Goal: Transaction & Acquisition: Purchase product/service

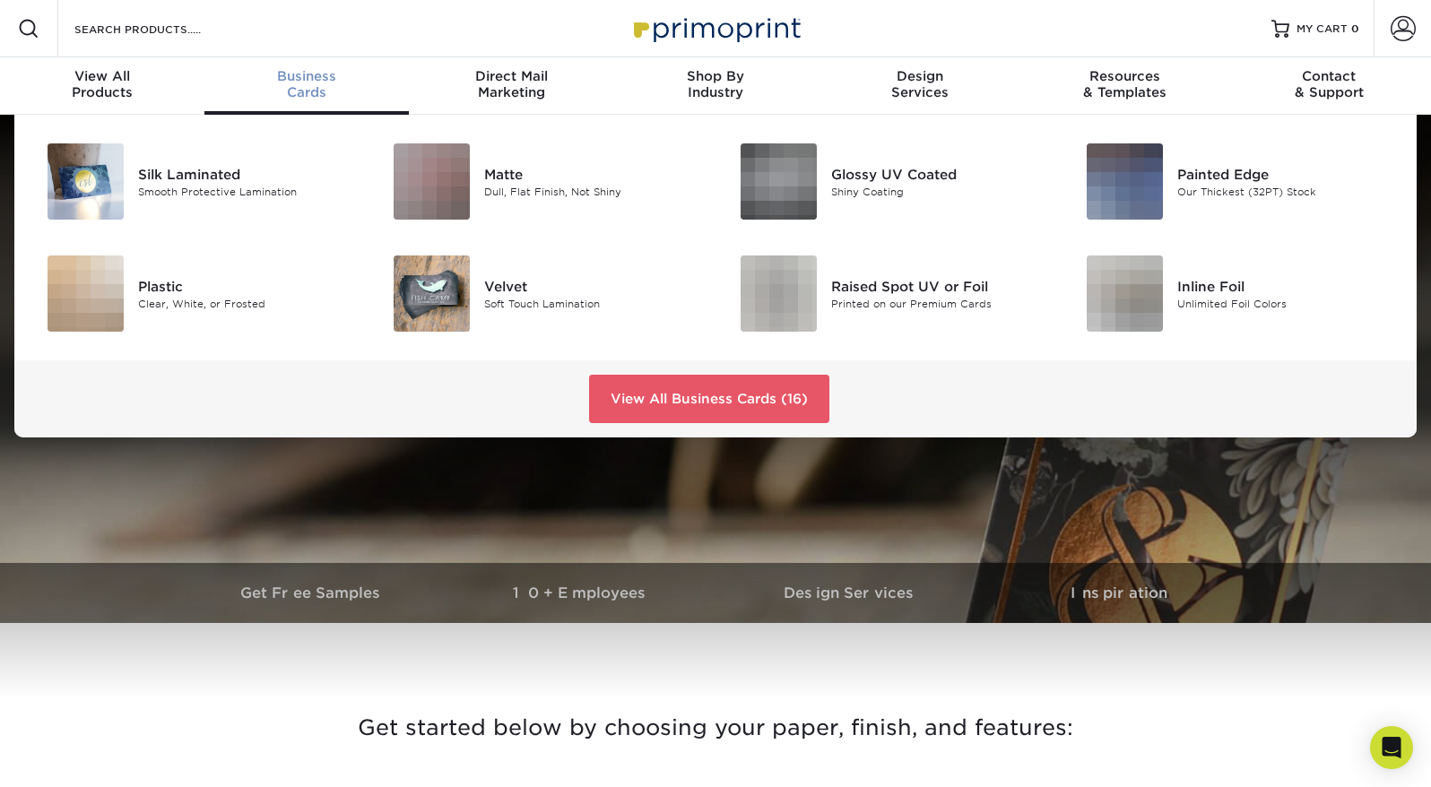
click at [303, 79] on span "Business" at bounding box center [306, 76] width 204 height 16
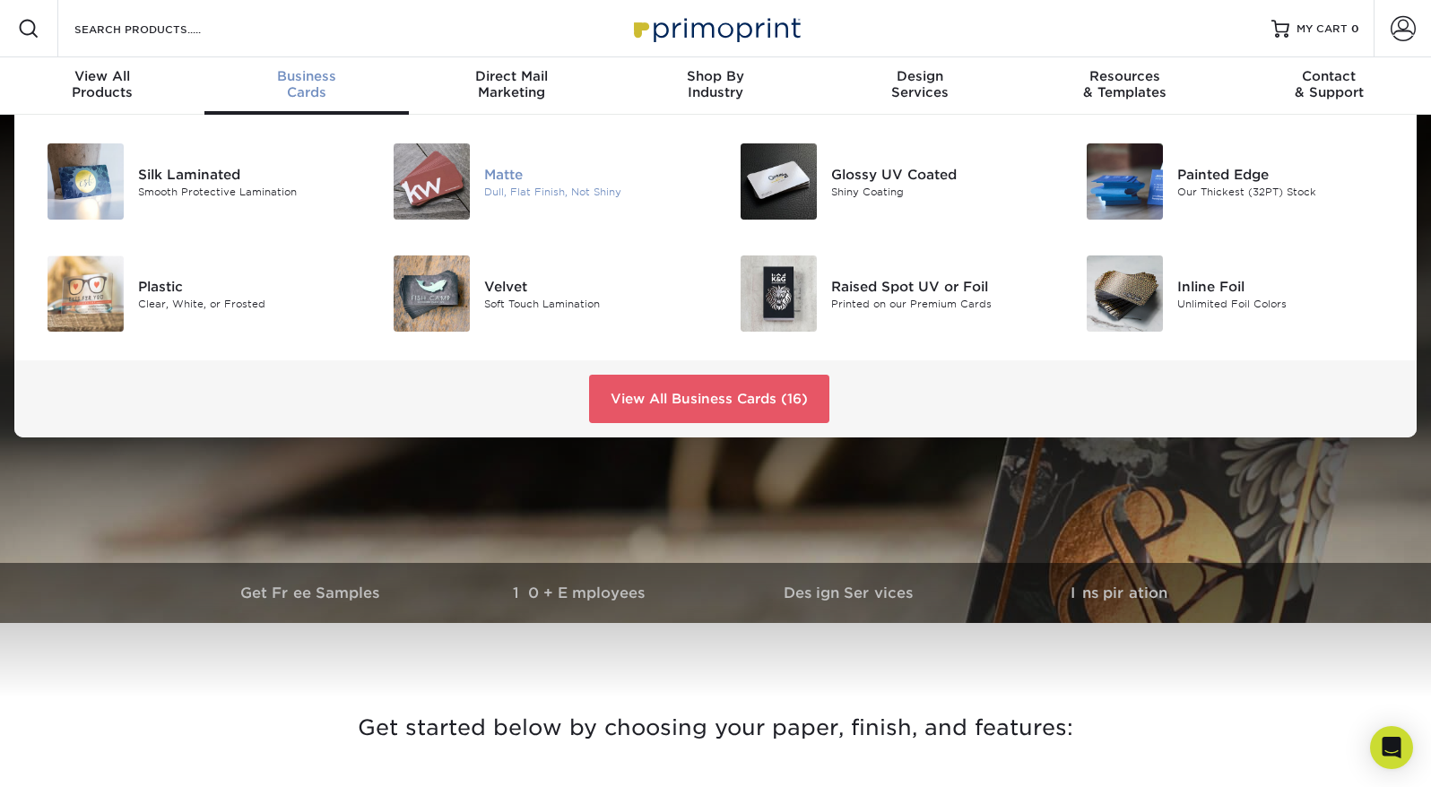
click at [466, 178] on img at bounding box center [432, 181] width 76 height 76
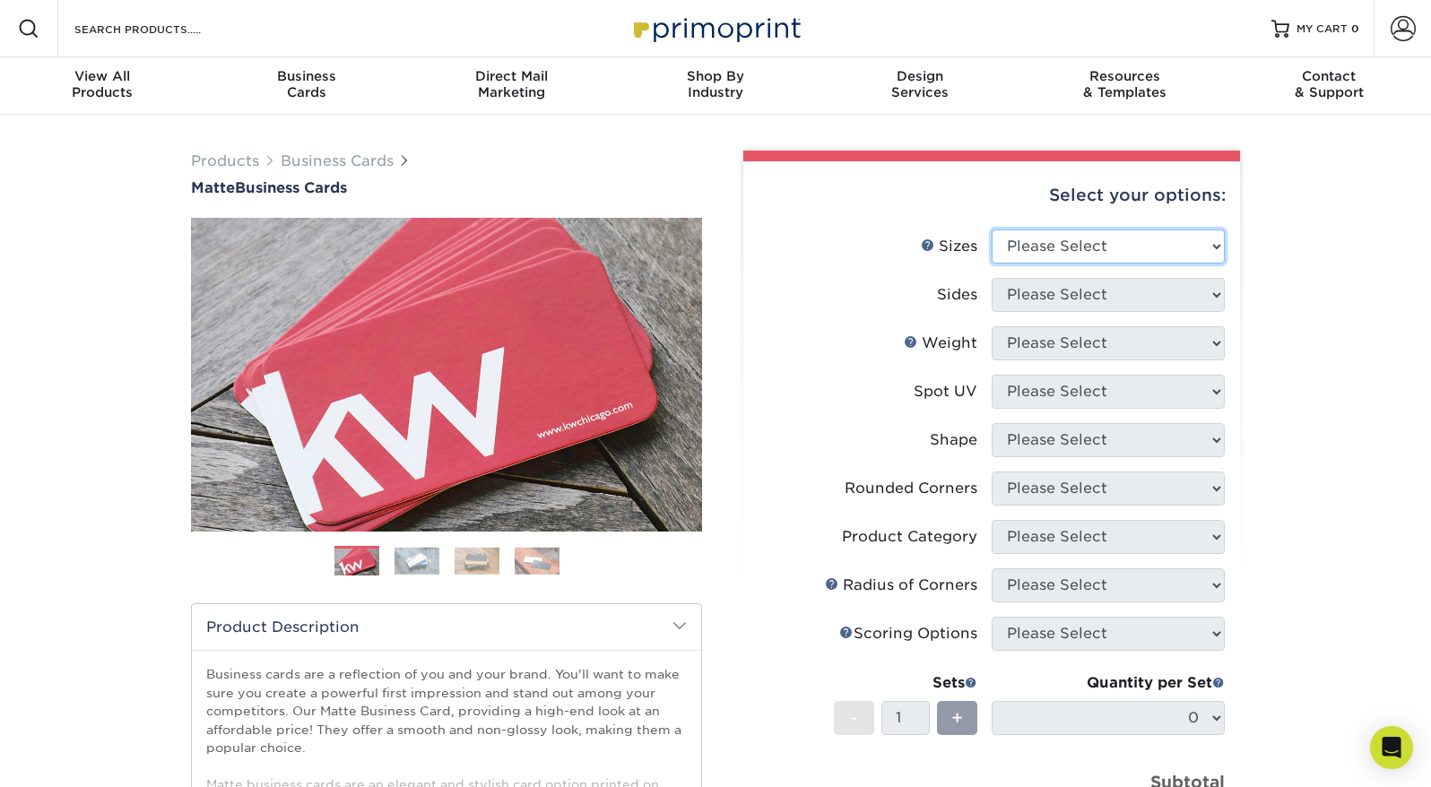
select select "2.00x3.50"
click option "2" x 3.5" - Standard" at bounding box center [0, 0] width 0 height 0
select select "13abbda7-1d64-4f25-8bb2-c179b224825d"
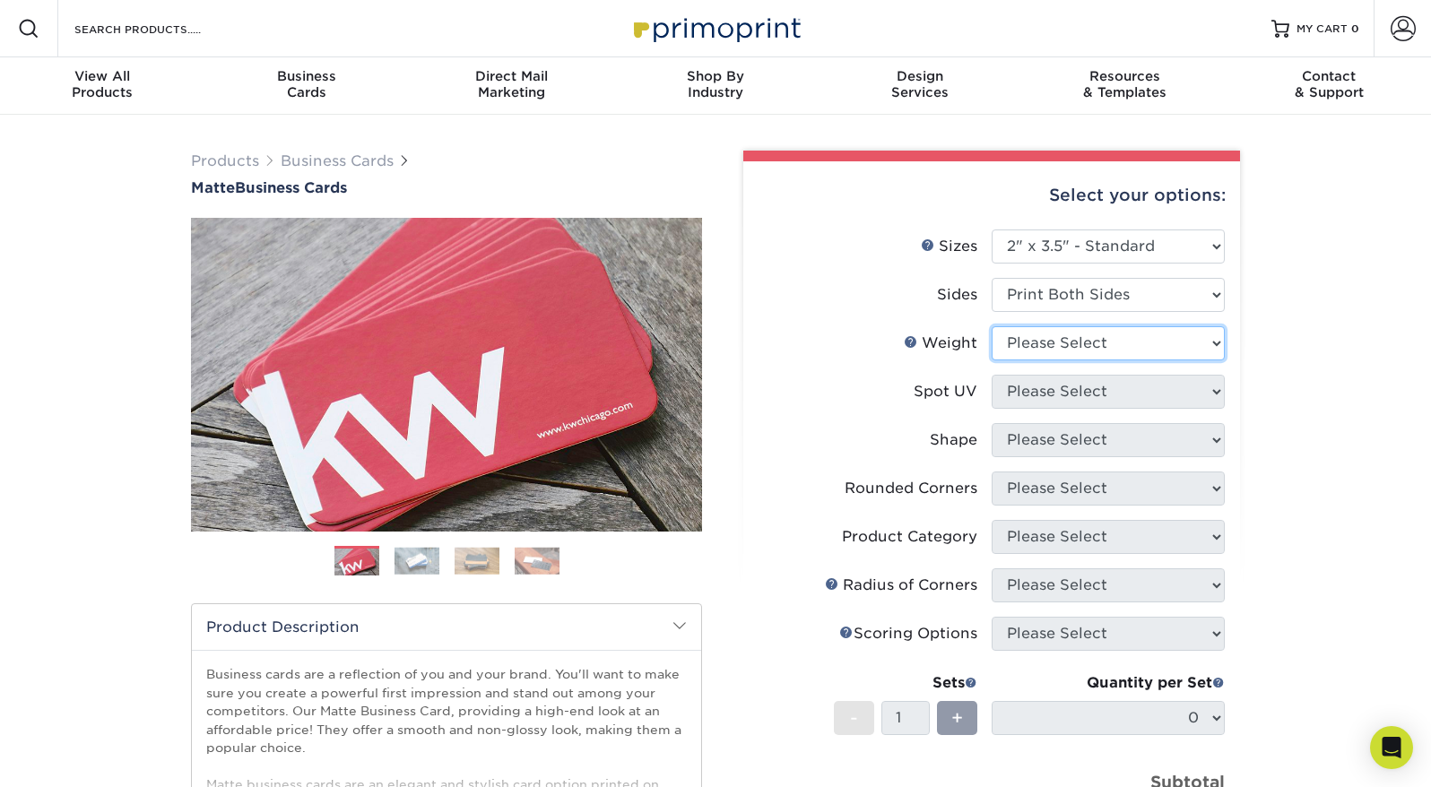
select select "16PT"
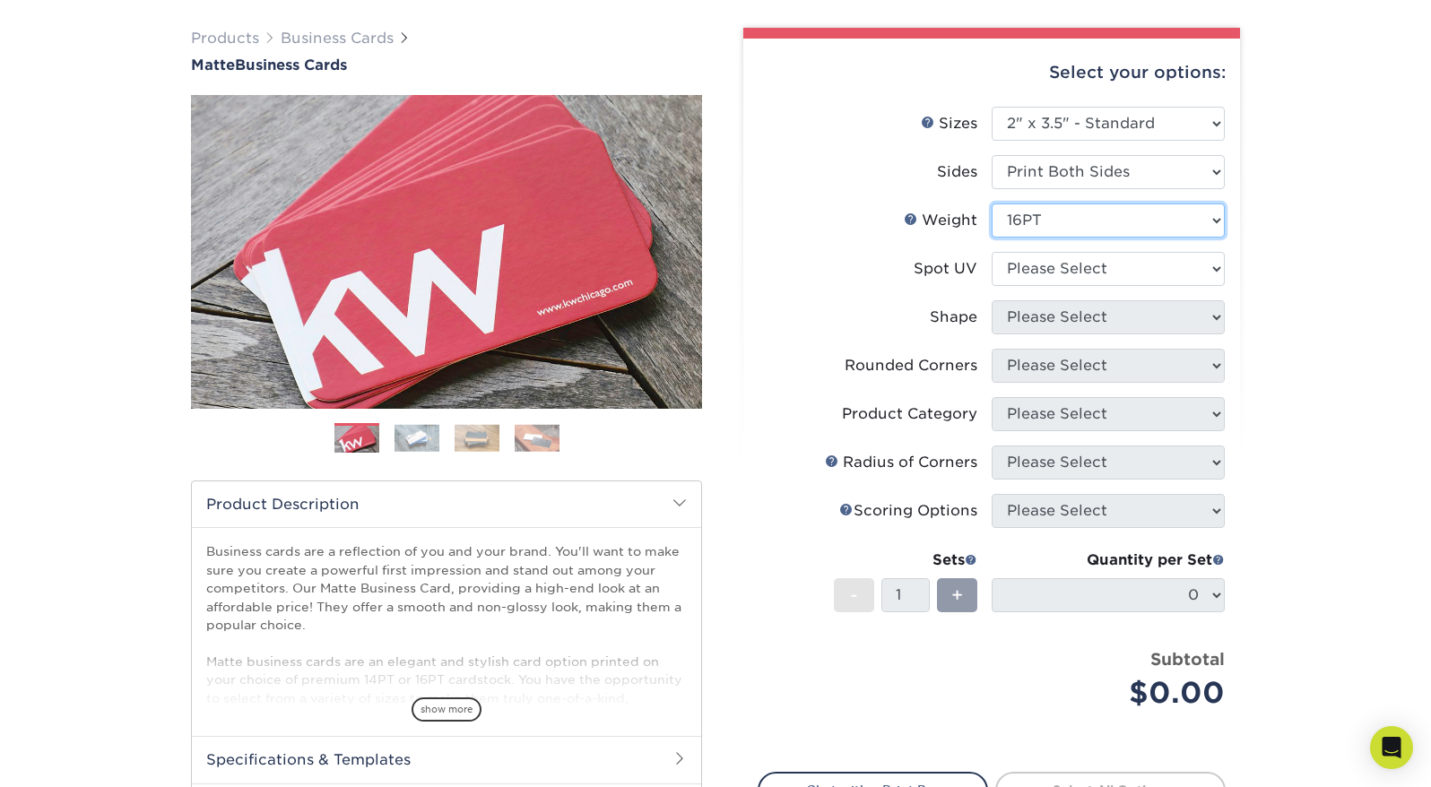
scroll to position [140, 0]
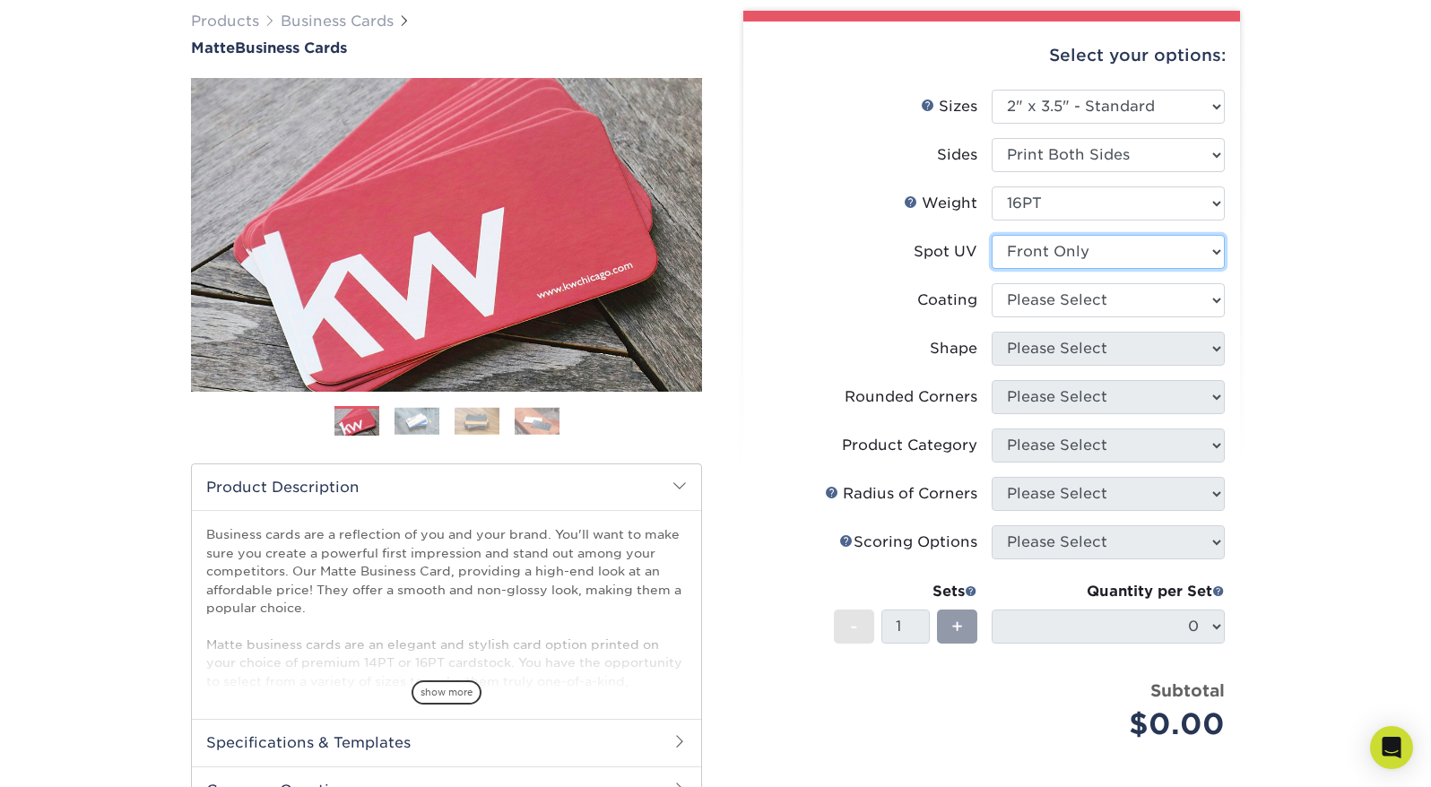
select select "3"
select select "121bb7b5-3b4d-429f-bd8d-bbf80e953313"
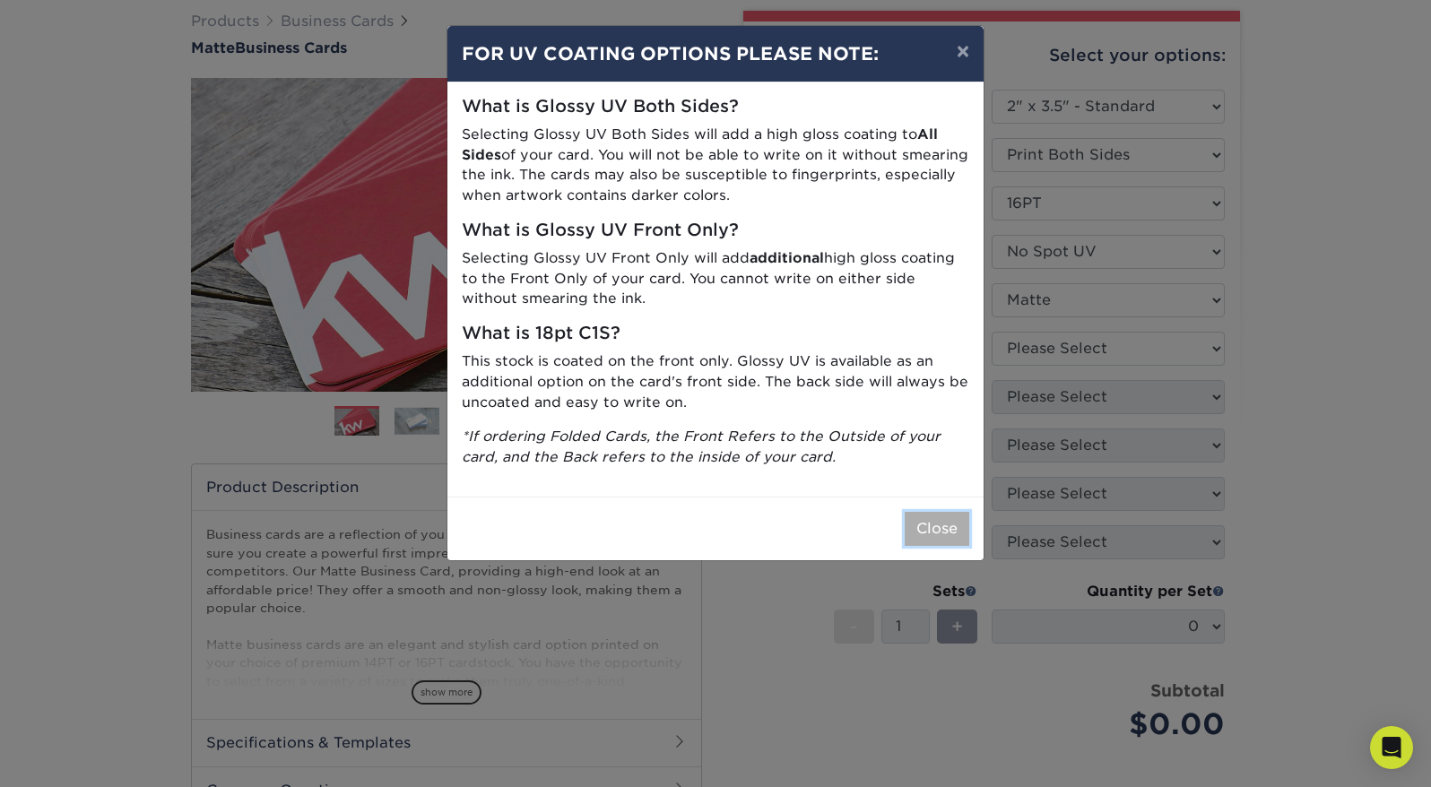
click at [951, 523] on button "Close" at bounding box center [937, 529] width 65 height 34
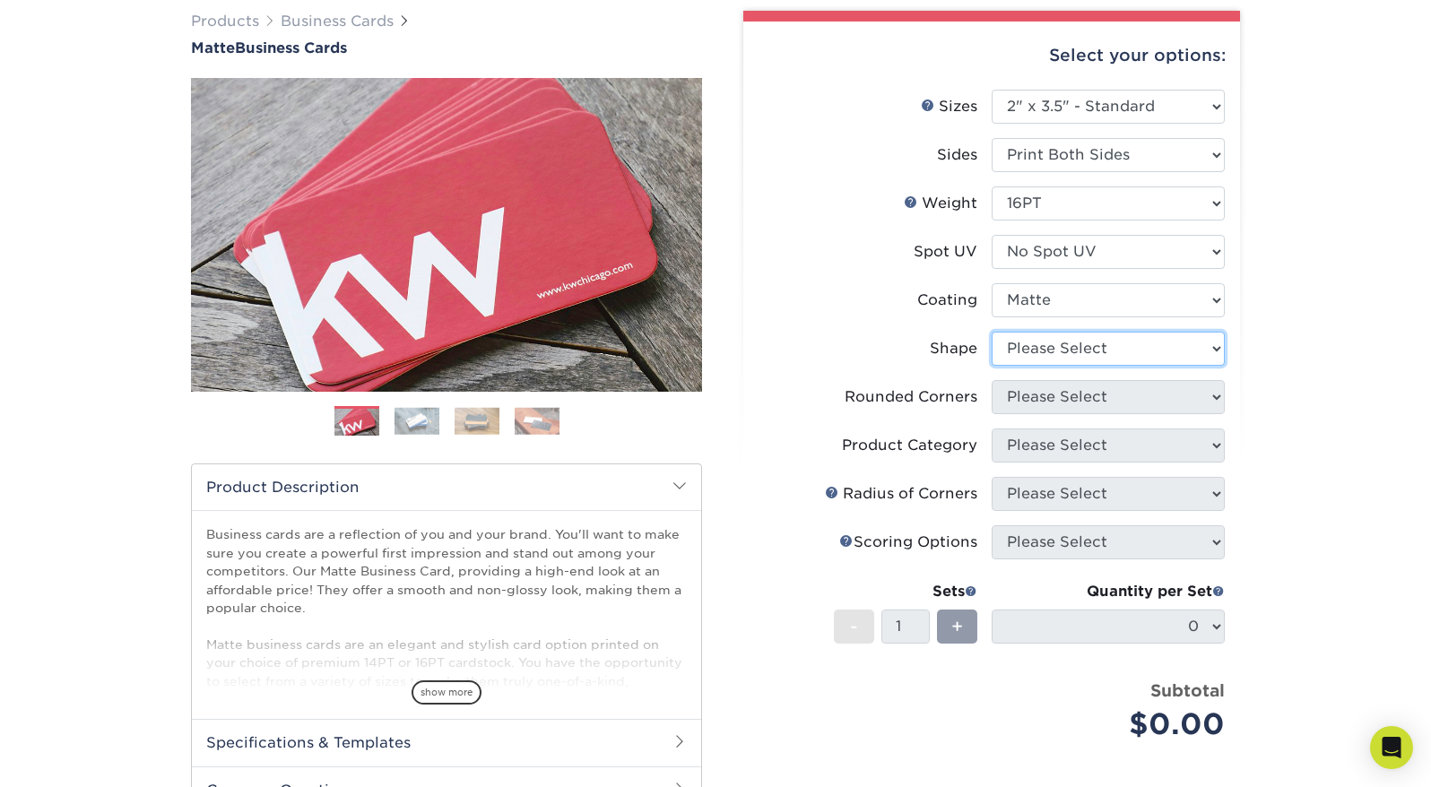
select select "standard"
select select "76a3b848-63b4-4449-aad1-d9e81d5a60f5"
click option "Yes - Round 2 Corners" at bounding box center [0, 0] width 0 height 0
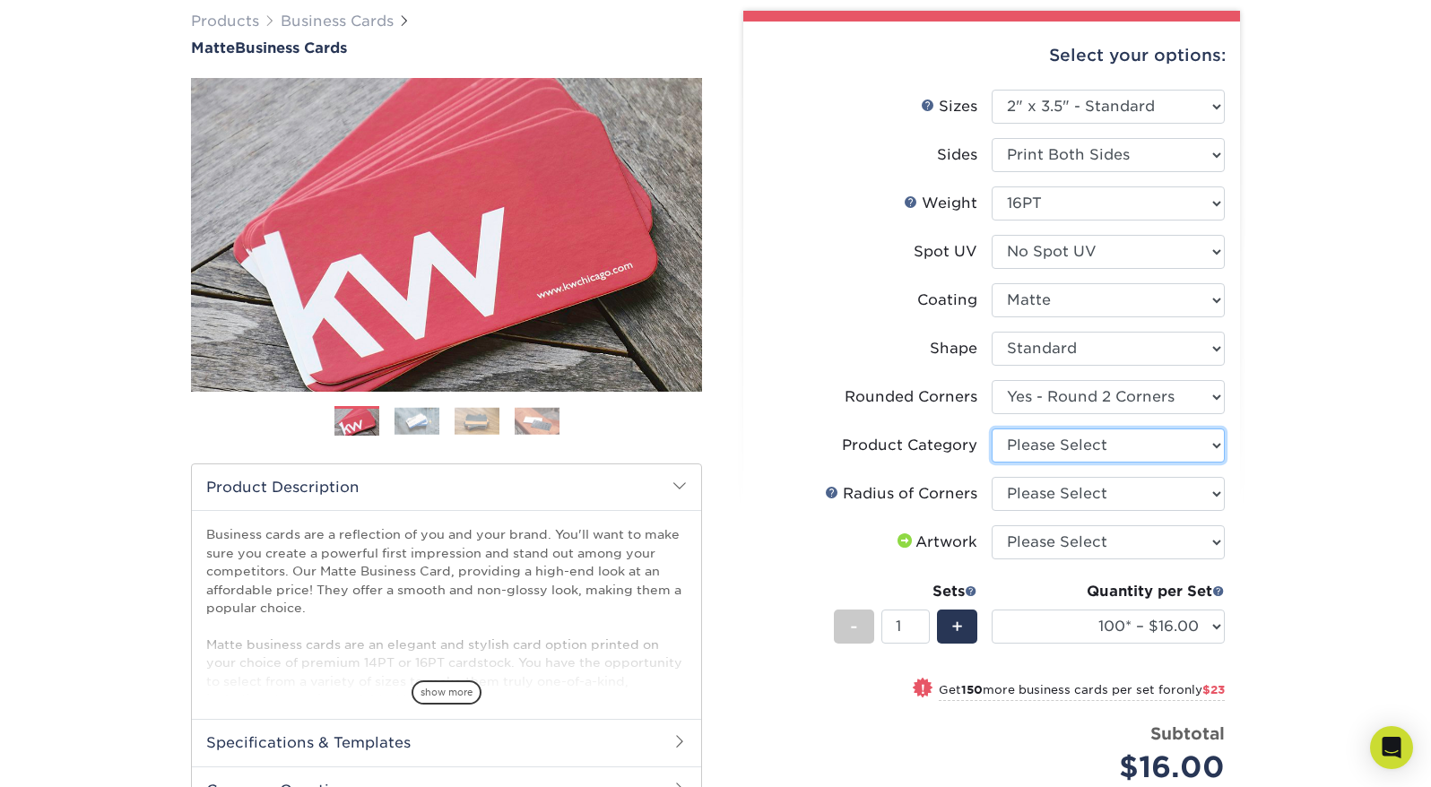
select select "3b5148f1-0588-4f88-a218-97bcfdce65c1"
click option "Business Cards" at bounding box center [0, 0] width 0 height 0
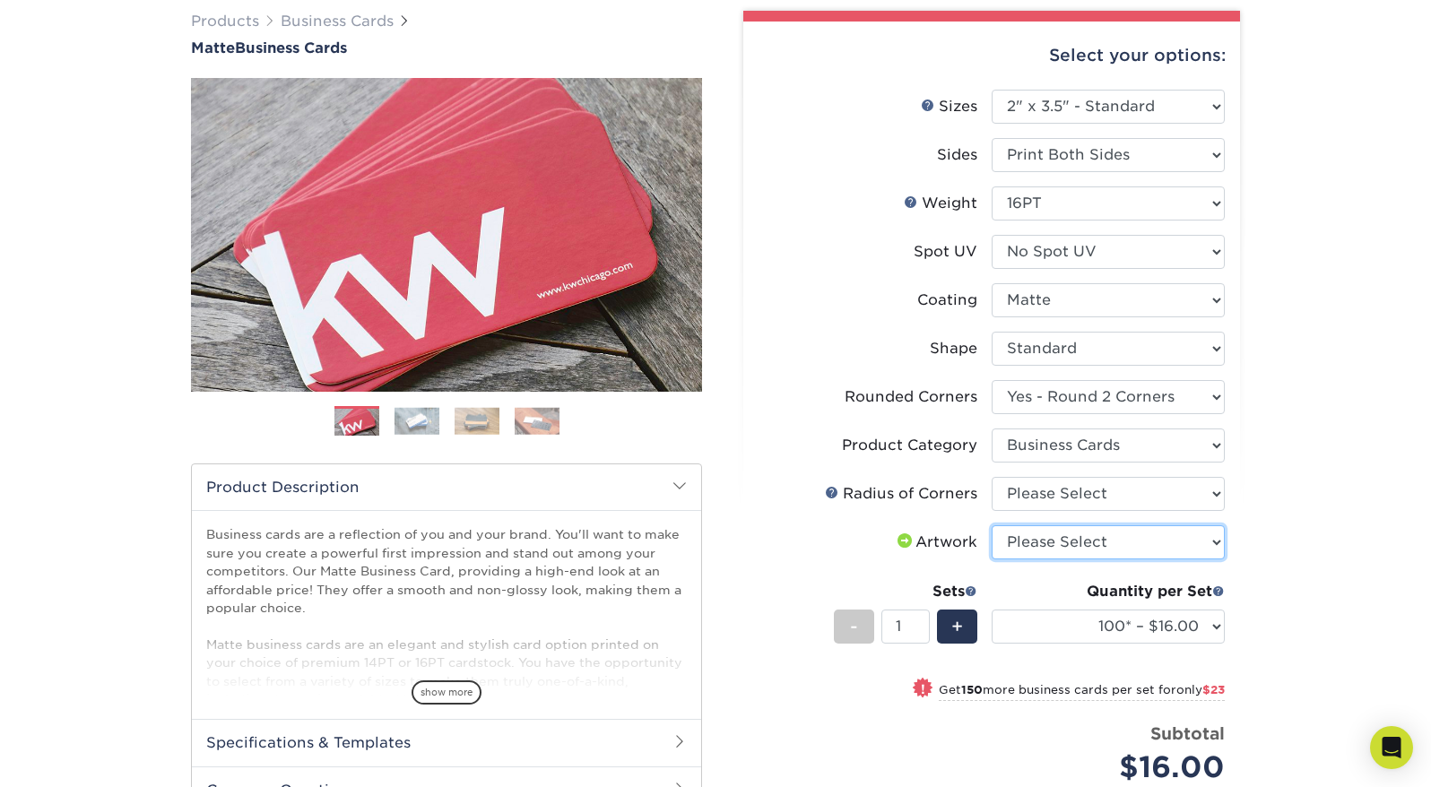
select select "upload"
click option "I will upload files" at bounding box center [0, 0] width 0 height 0
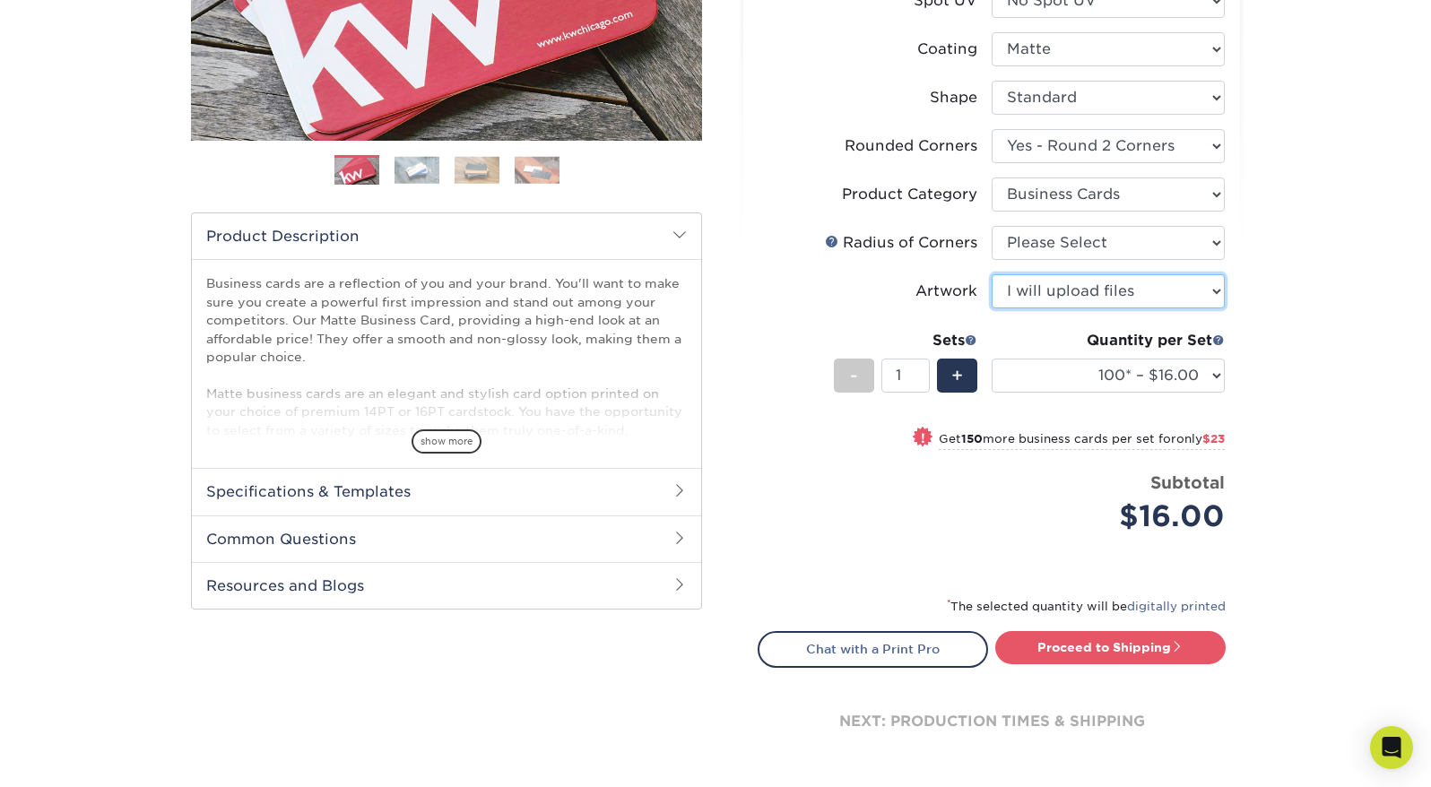
scroll to position [395, 0]
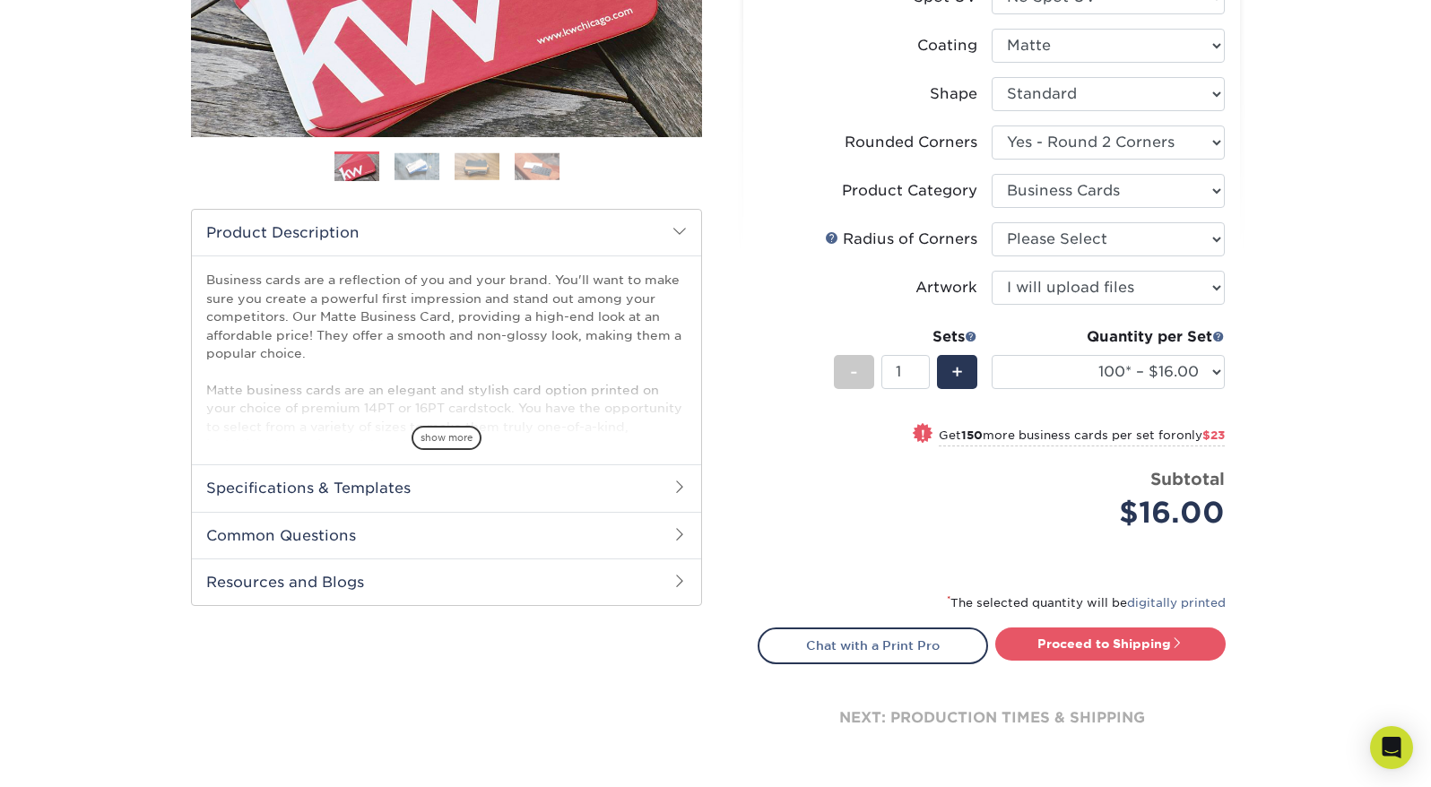
click at [1216, 434] on span "$23" at bounding box center [1214, 435] width 22 height 13
select select "250* – $39.00"
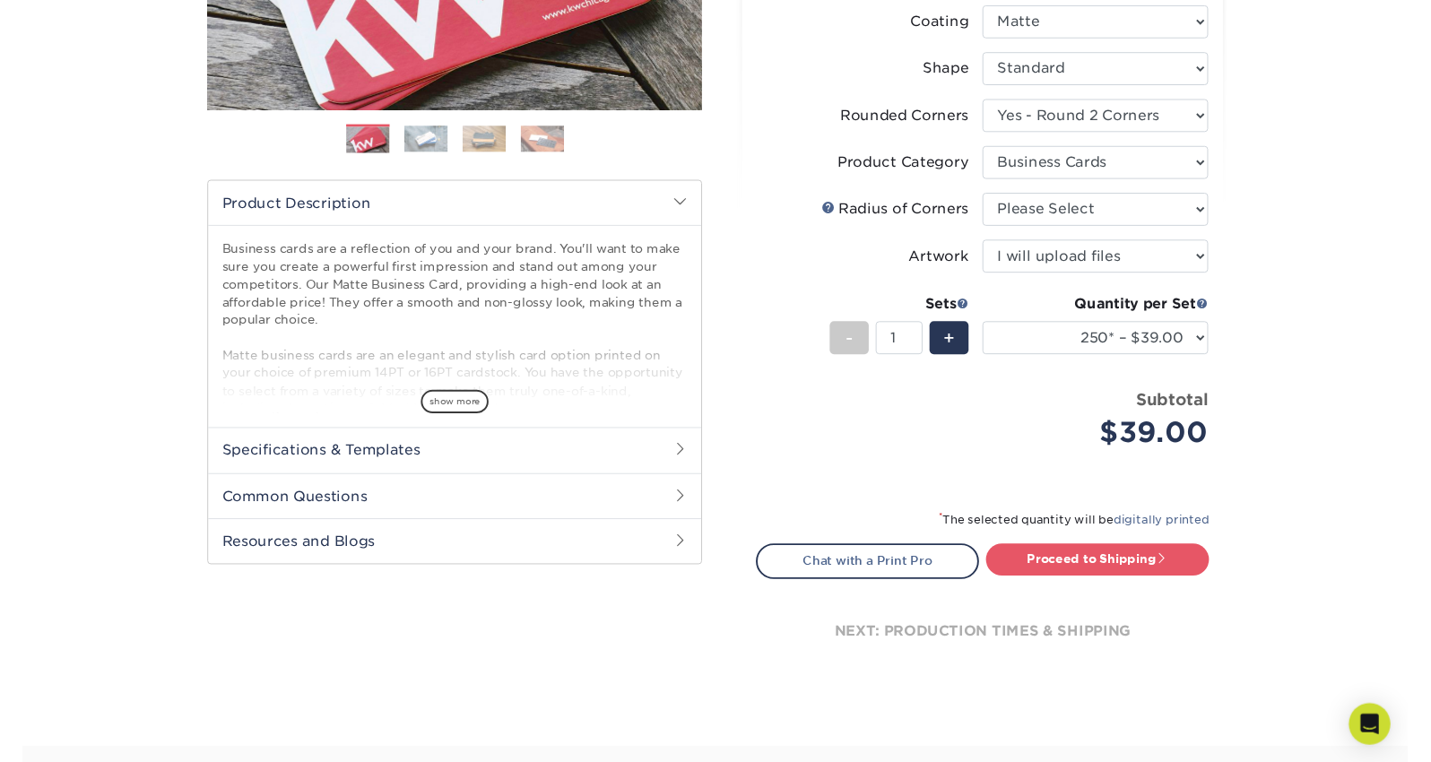
scroll to position [0, 0]
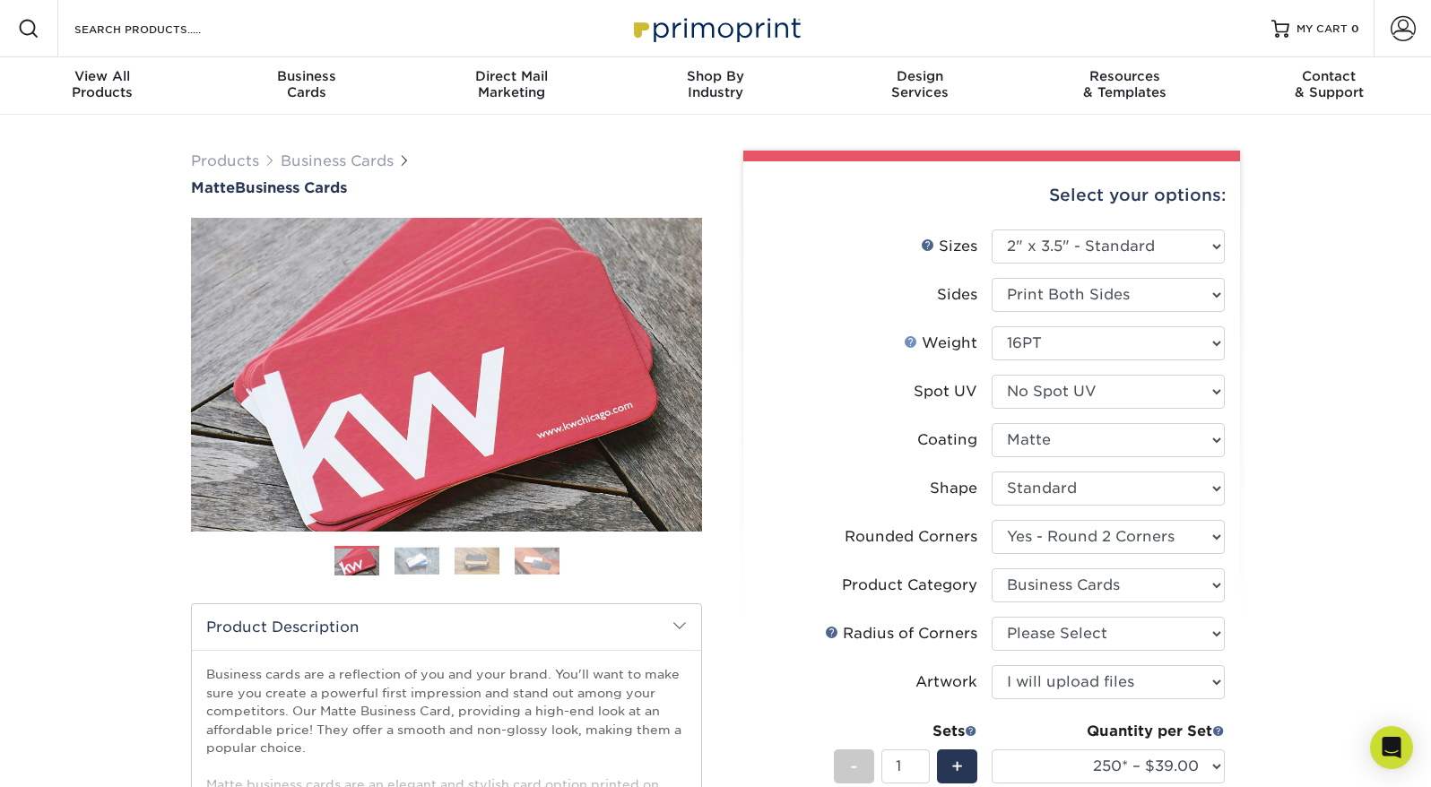
click at [914, 345] on link "Weight Help" at bounding box center [911, 342] width 14 height 14
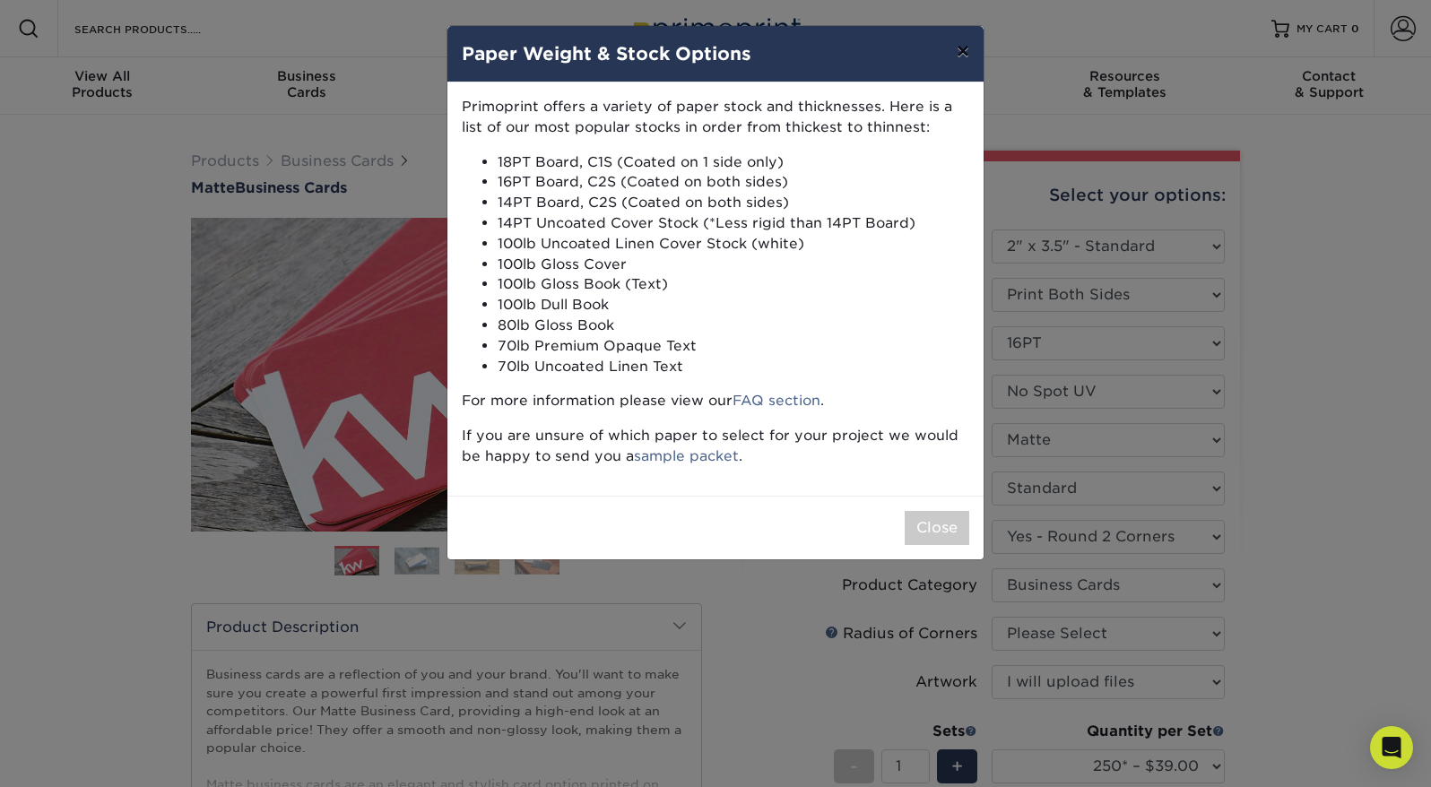
click at [963, 53] on button "×" at bounding box center [963, 51] width 41 height 50
